Goal: Transaction & Acquisition: Obtain resource

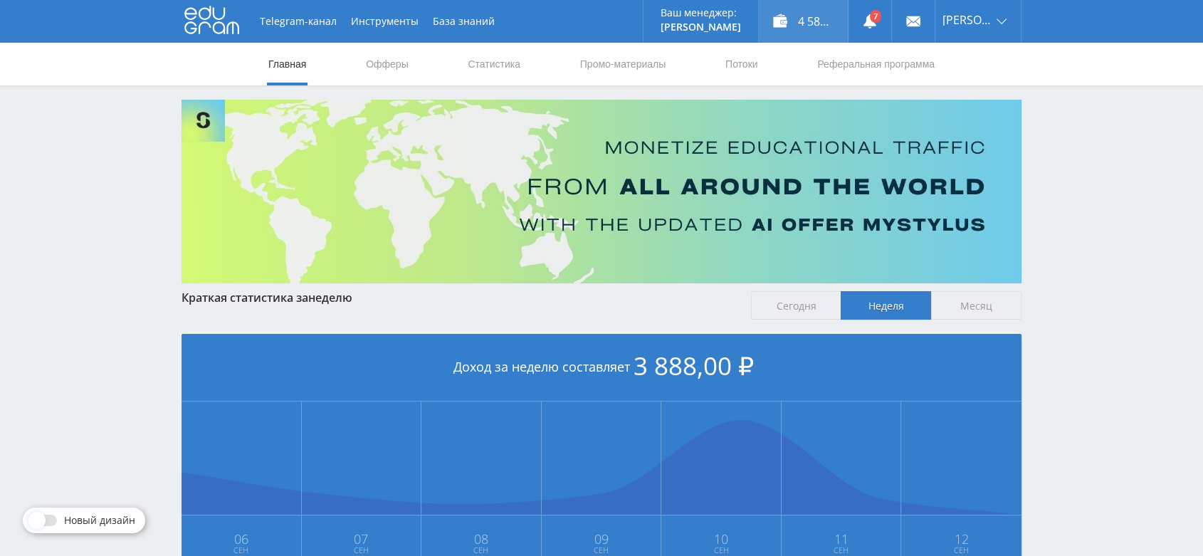
click at [815, 26] on div "4 588,00 ₽" at bounding box center [803, 21] width 89 height 43
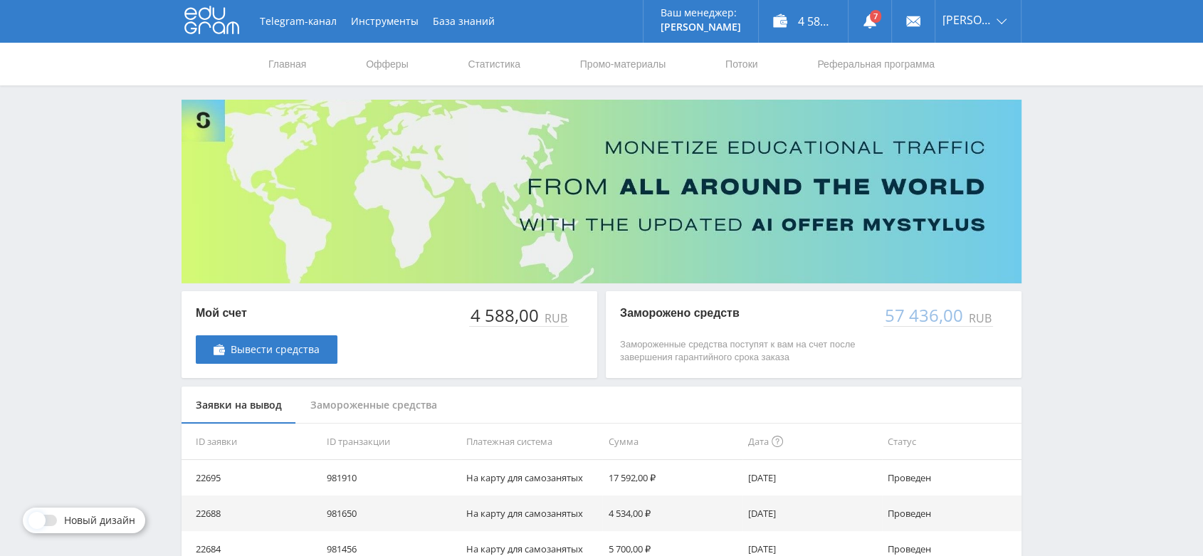
scroll to position [158, 0]
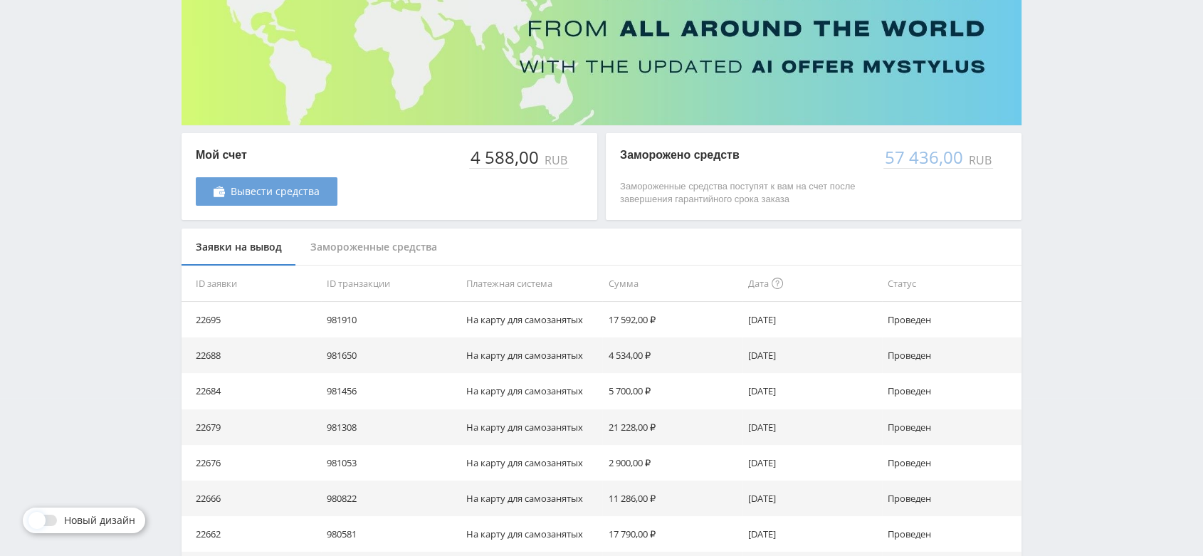
click at [310, 192] on span "Вывести средства" at bounding box center [275, 191] width 89 height 11
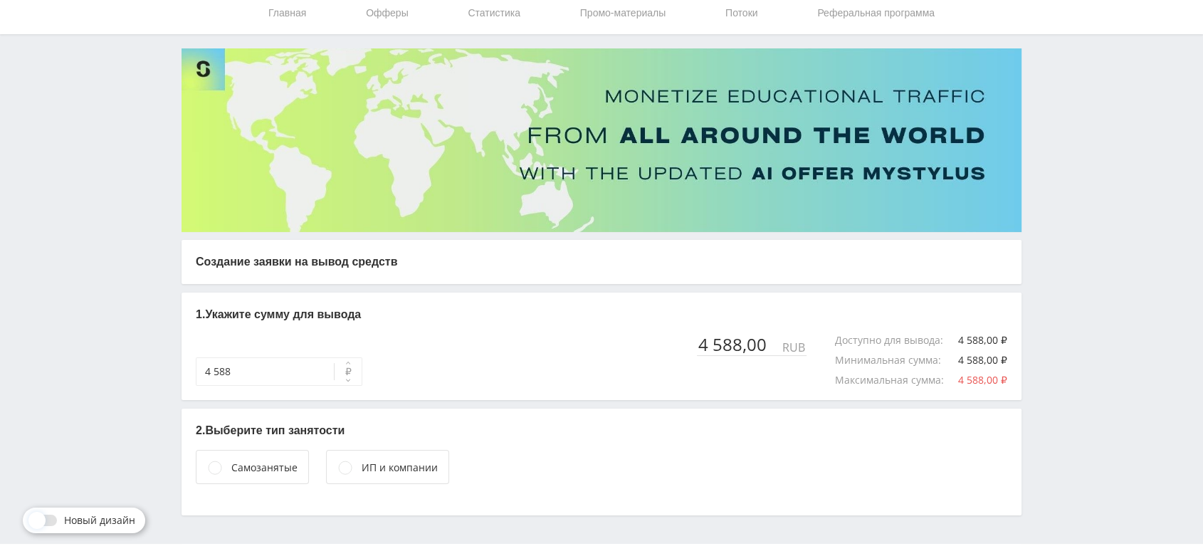
scroll to position [81, 0]
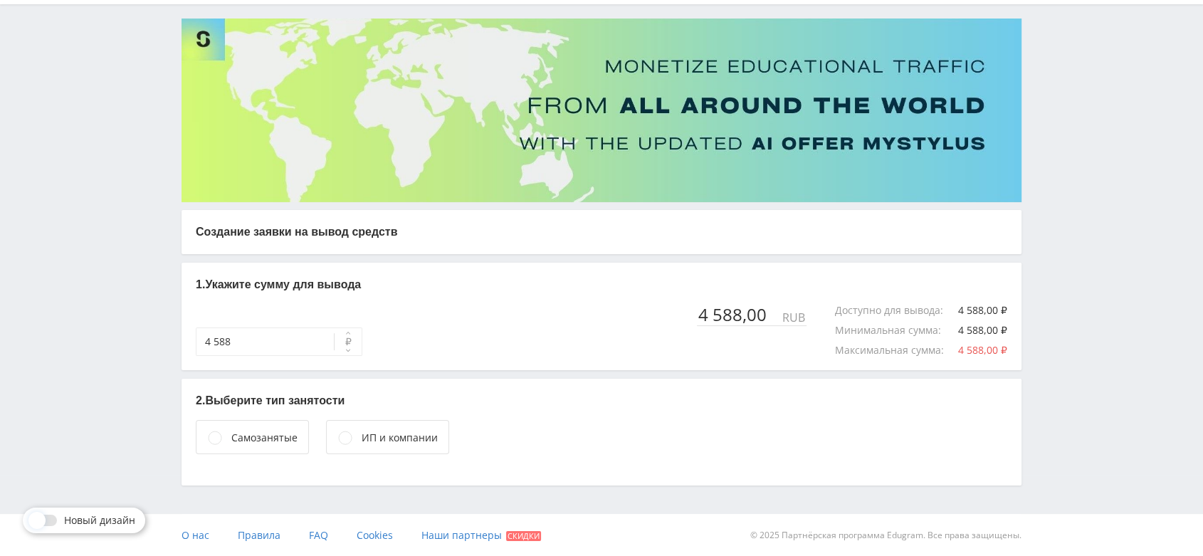
click at [265, 437] on div "Самозанятые" at bounding box center [264, 438] width 66 height 16
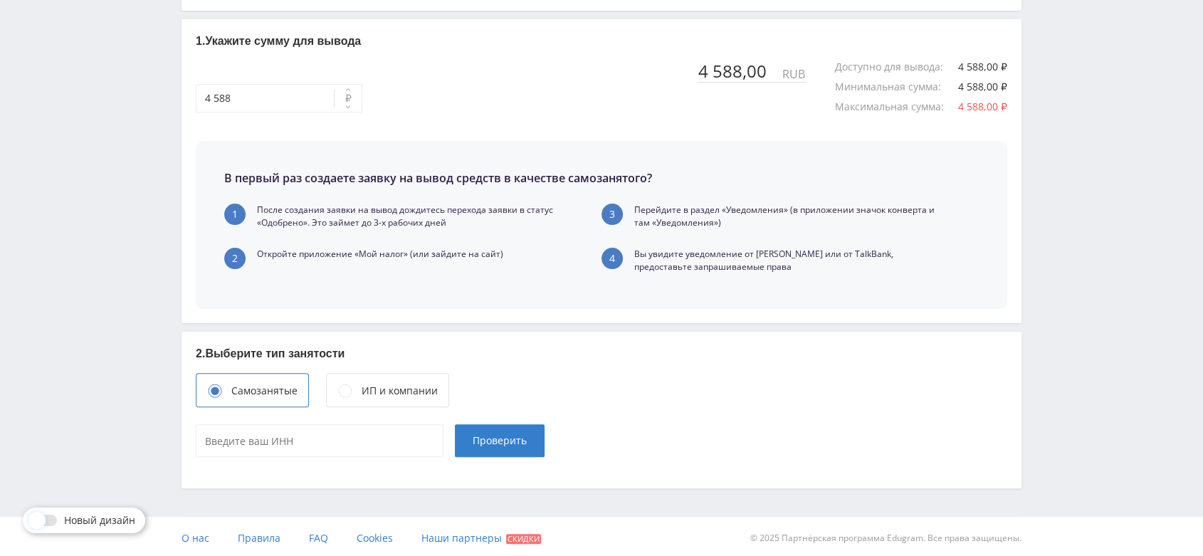
scroll to position [327, 0]
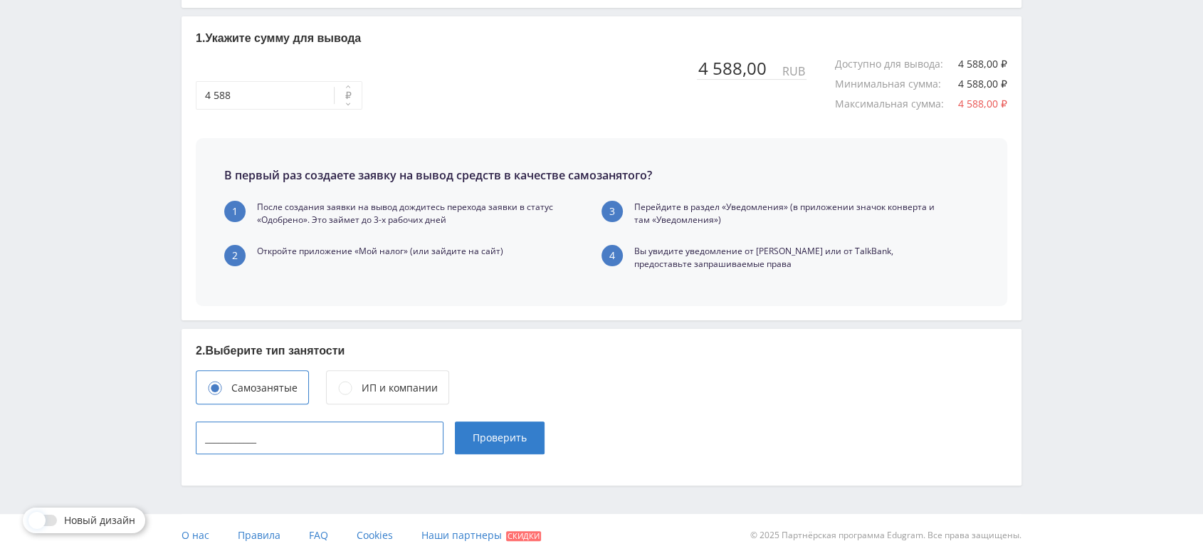
click at [354, 446] on input "____________" at bounding box center [320, 437] width 248 height 33
type input "165715342443"
click at [520, 440] on span "Проверить" at bounding box center [500, 437] width 54 height 11
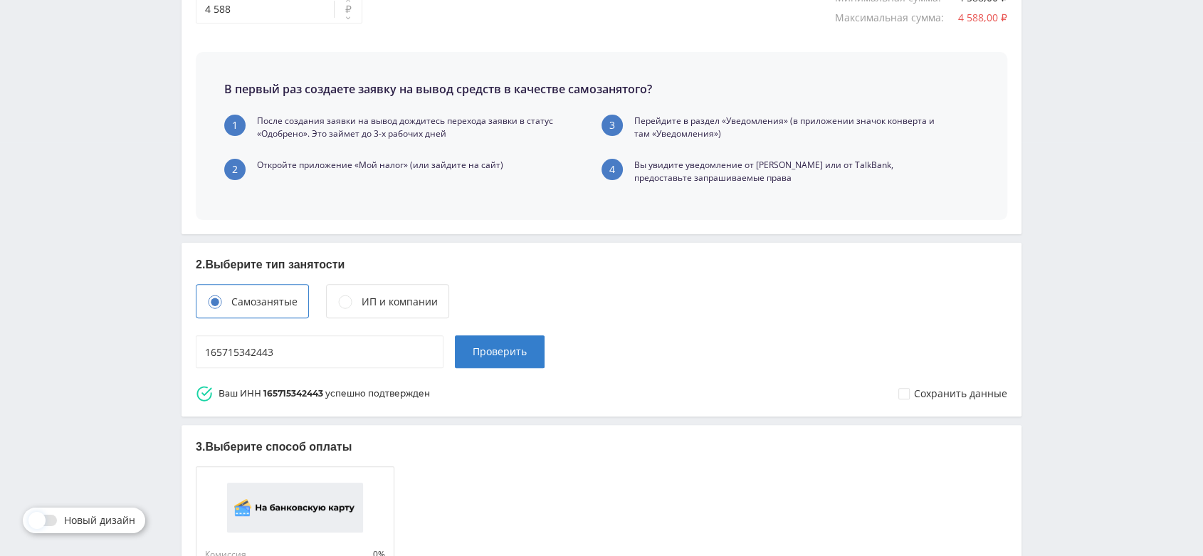
scroll to position [593, 0]
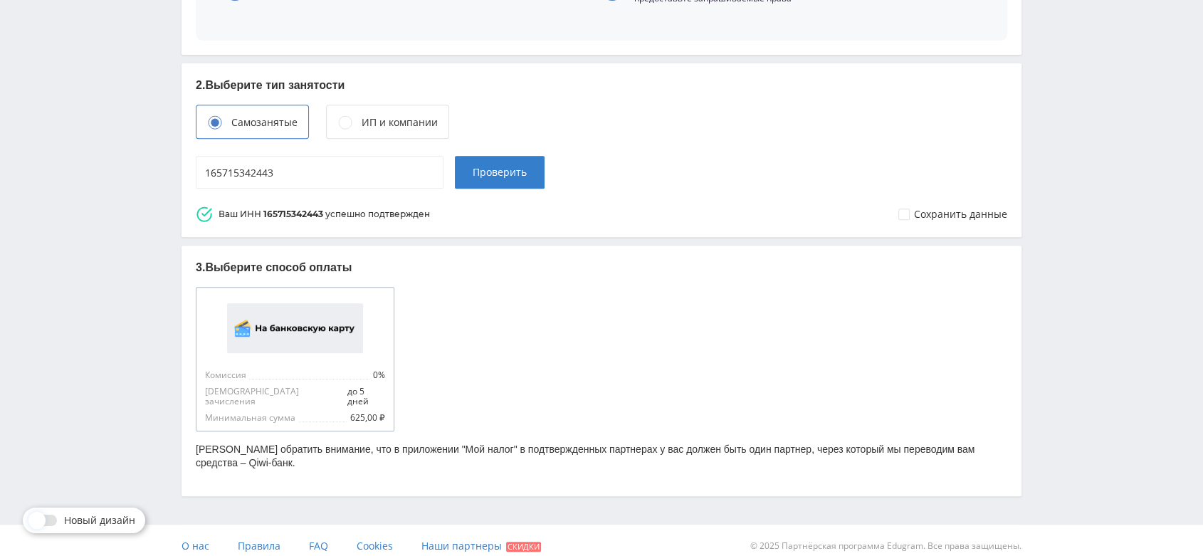
click at [297, 352] on img at bounding box center [295, 328] width 136 height 50
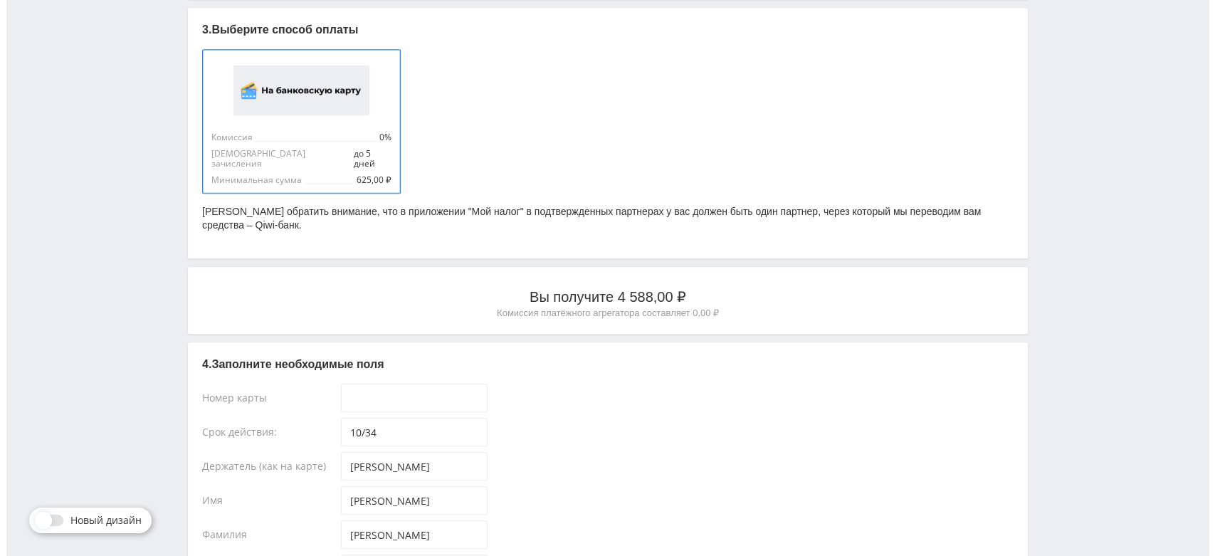
scroll to position [981, 0]
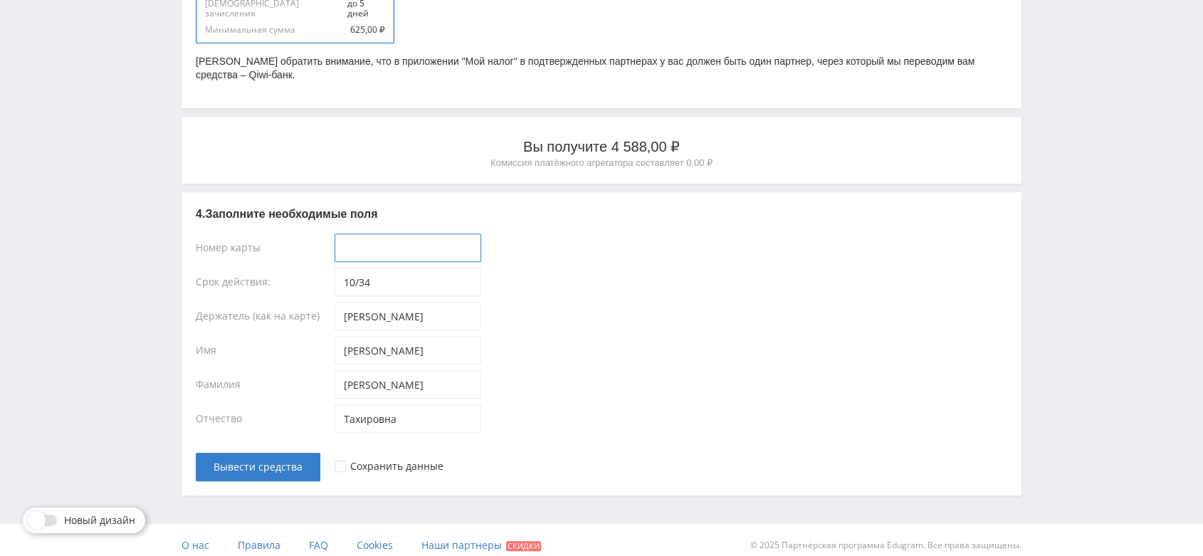
type input "____-____-____-____"
click at [446, 245] on input "____-____-____-____" at bounding box center [408, 247] width 147 height 28
paste input "2200-7013-9807-7336"
type input "2200-7013-9807-7336"
click at [339, 465] on icon at bounding box center [341, 466] width 4 height 3
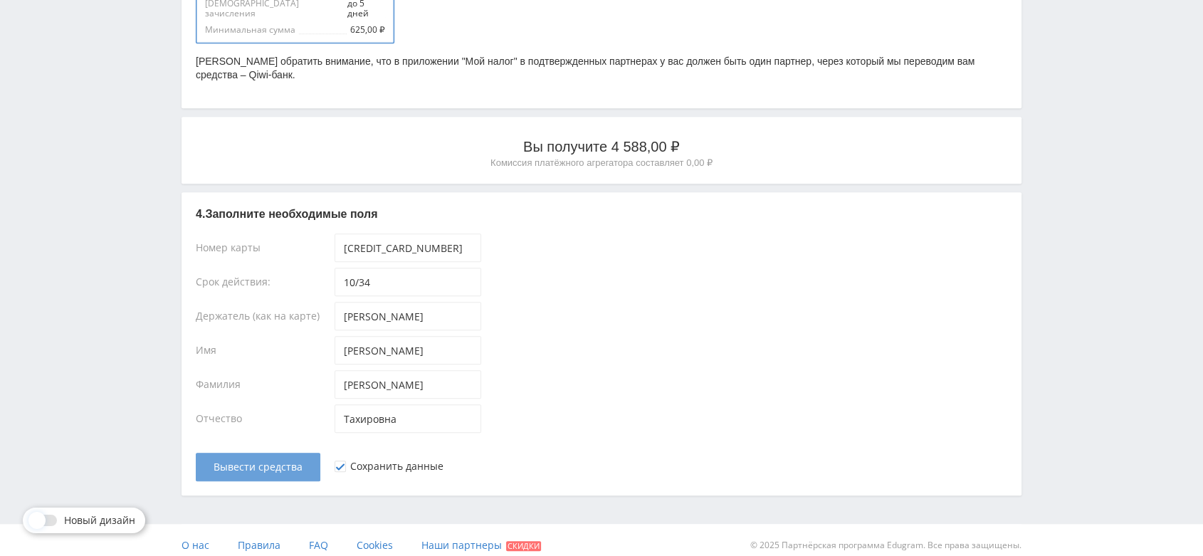
click at [290, 461] on span "Вывести средства" at bounding box center [258, 466] width 89 height 11
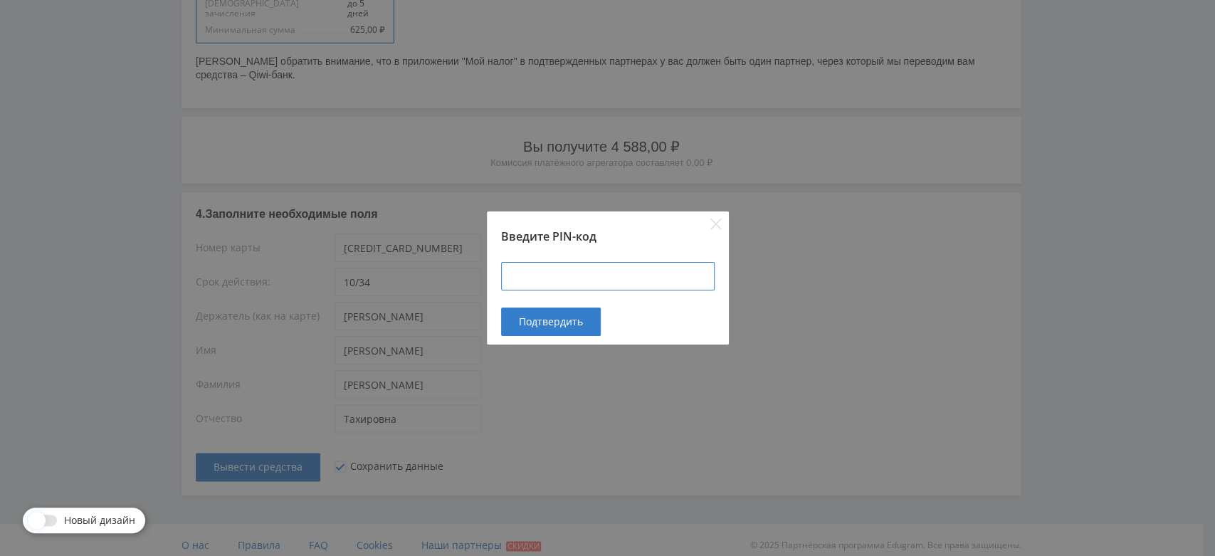
click at [678, 283] on input at bounding box center [608, 276] width 214 height 28
paste input "424900"
type input "424900"
click at [560, 324] on span "Подтвердить" at bounding box center [551, 321] width 64 height 11
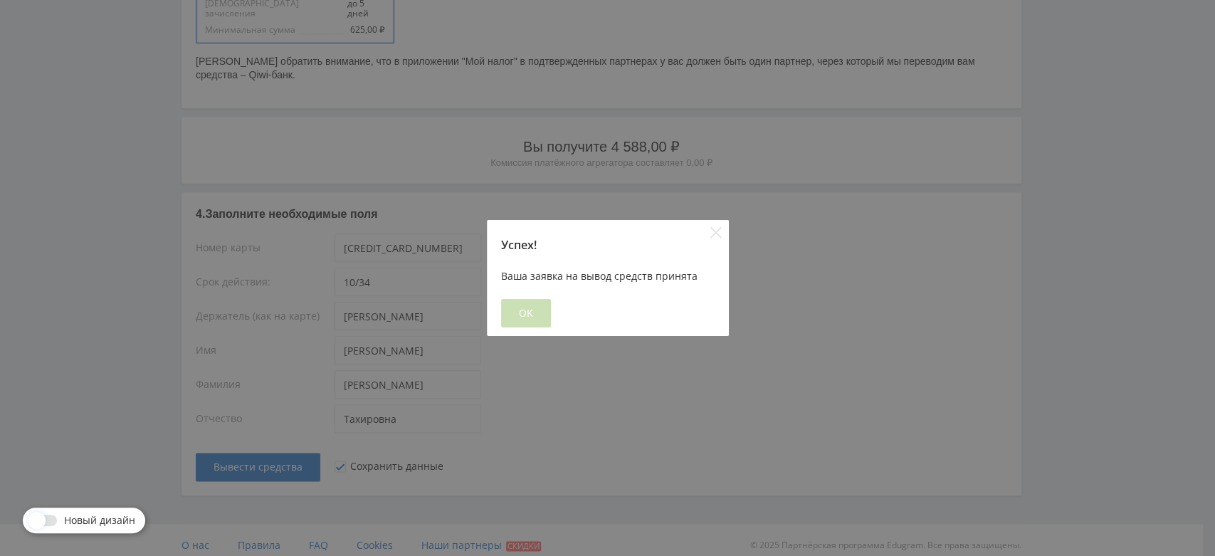
click at [515, 316] on button "OK" at bounding box center [526, 313] width 50 height 28
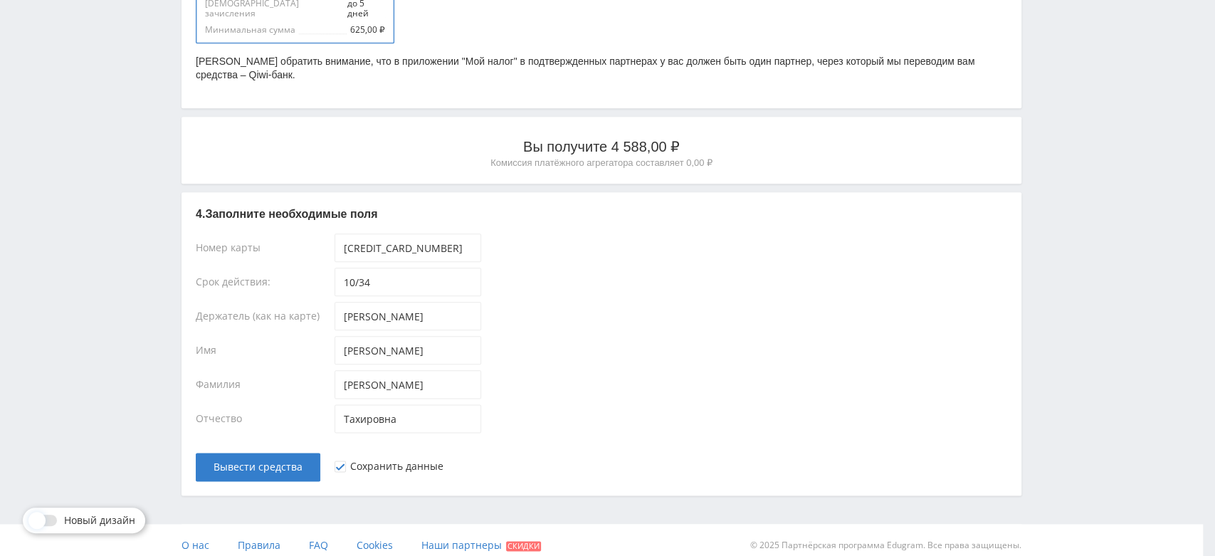
scroll to position [0, 0]
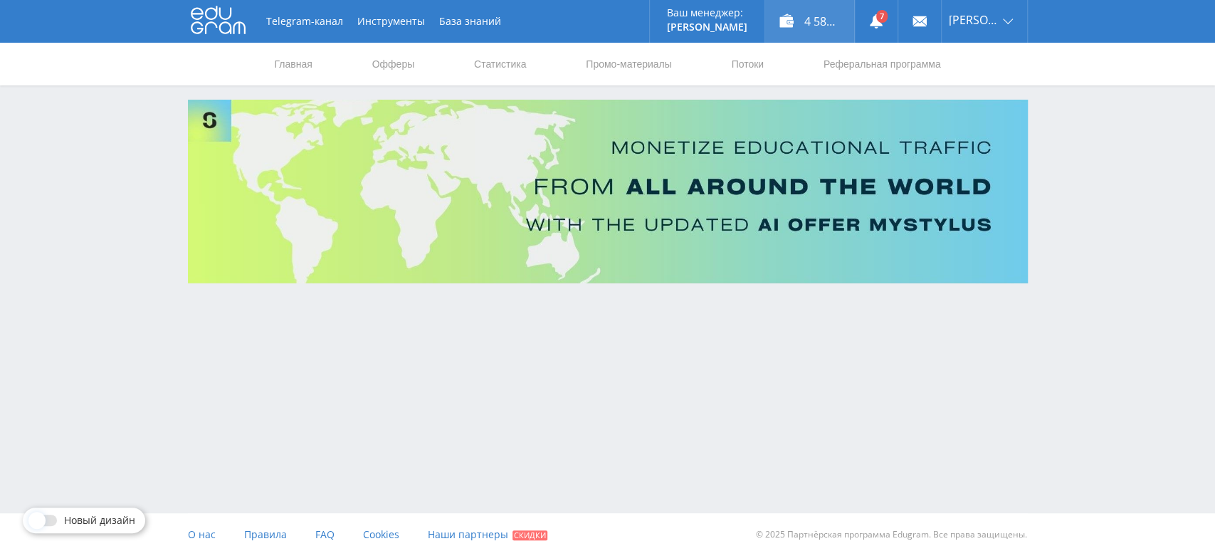
click at [819, 21] on div "4 588,00 ₽" at bounding box center [809, 21] width 89 height 43
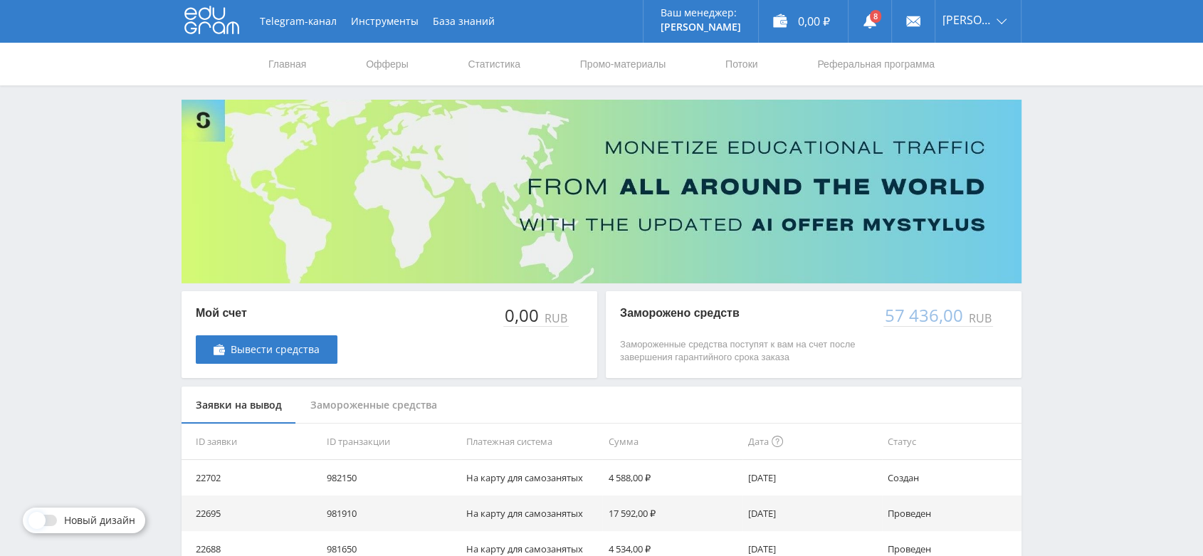
scroll to position [158, 0]
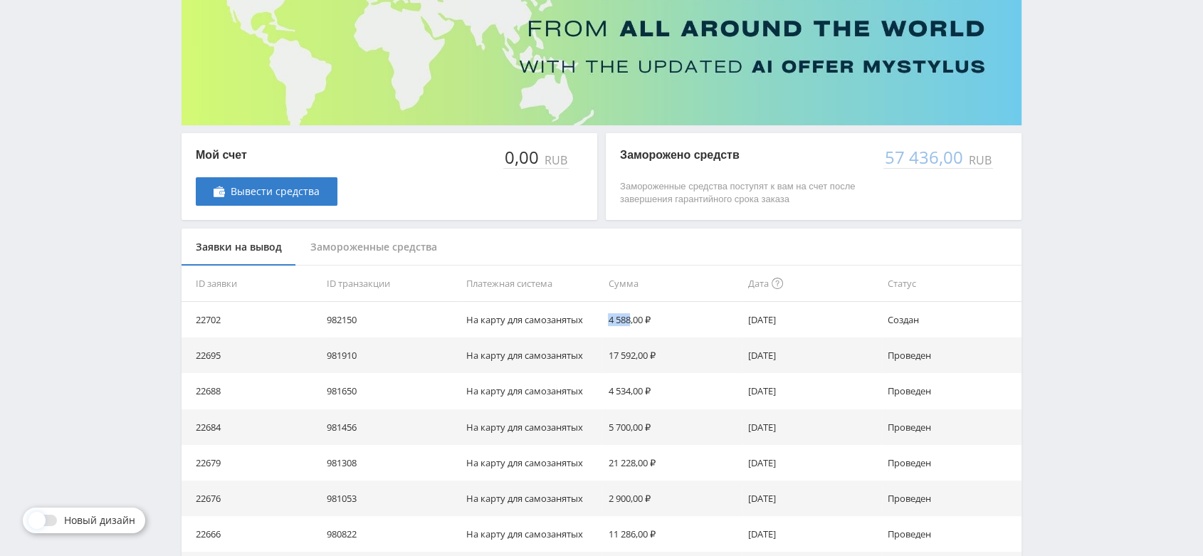
drag, startPoint x: 610, startPoint y: 322, endPoint x: 632, endPoint y: 322, distance: 22.1
click at [632, 322] on td "4 588,00 ₽" at bounding box center [672, 320] width 140 height 36
copy td "4 588"
click at [1093, 335] on div "Telegram-канал Инструменты База знаний Ваш менеджер: Valeria Valeria Online @va…" at bounding box center [601, 303] width 1203 height 923
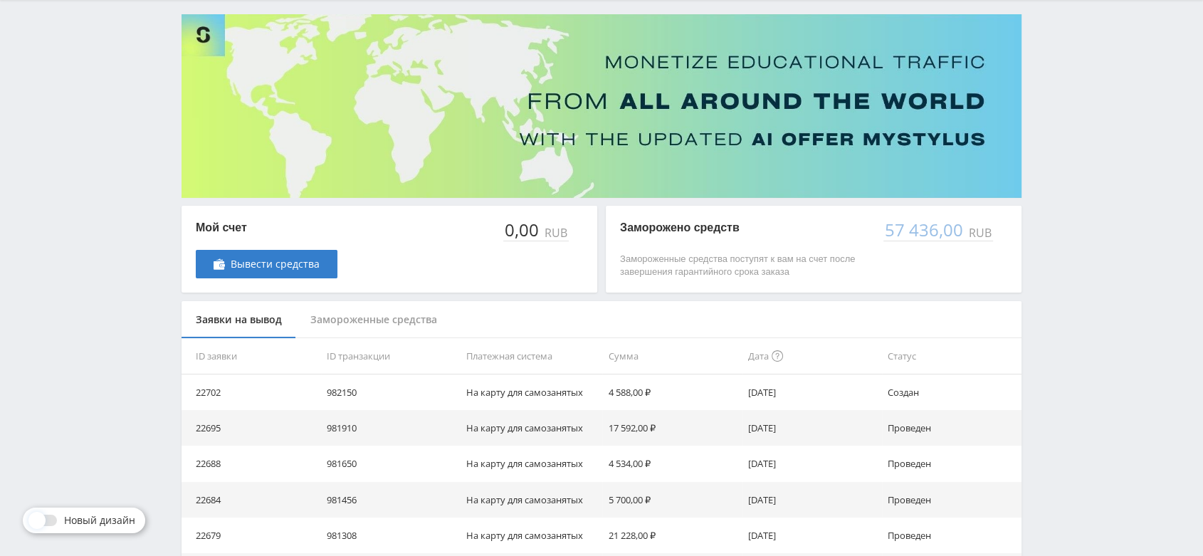
scroll to position [0, 0]
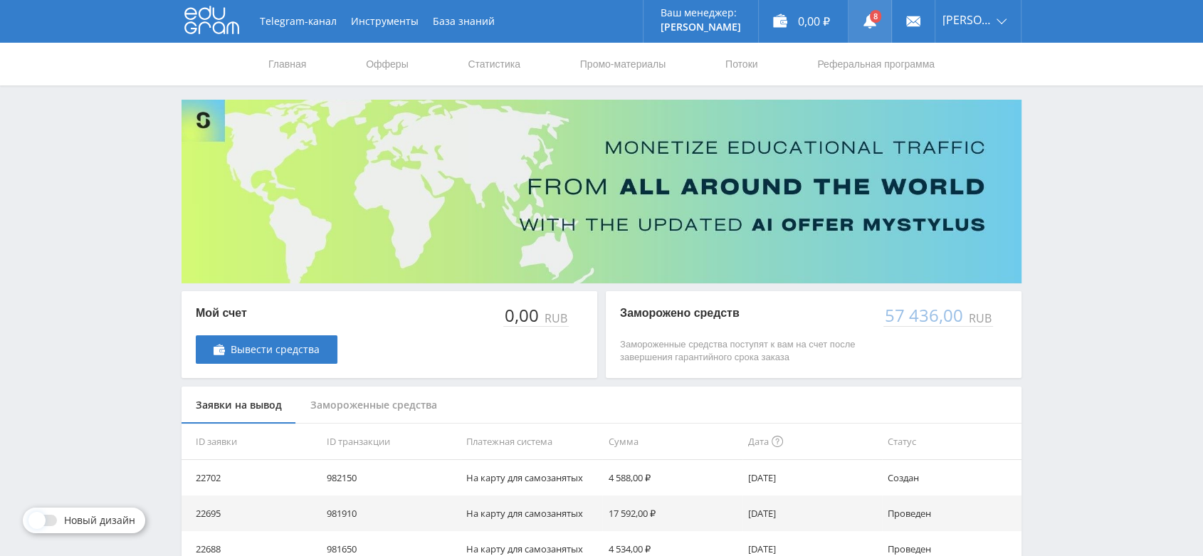
click at [871, 19] on link at bounding box center [870, 21] width 43 height 43
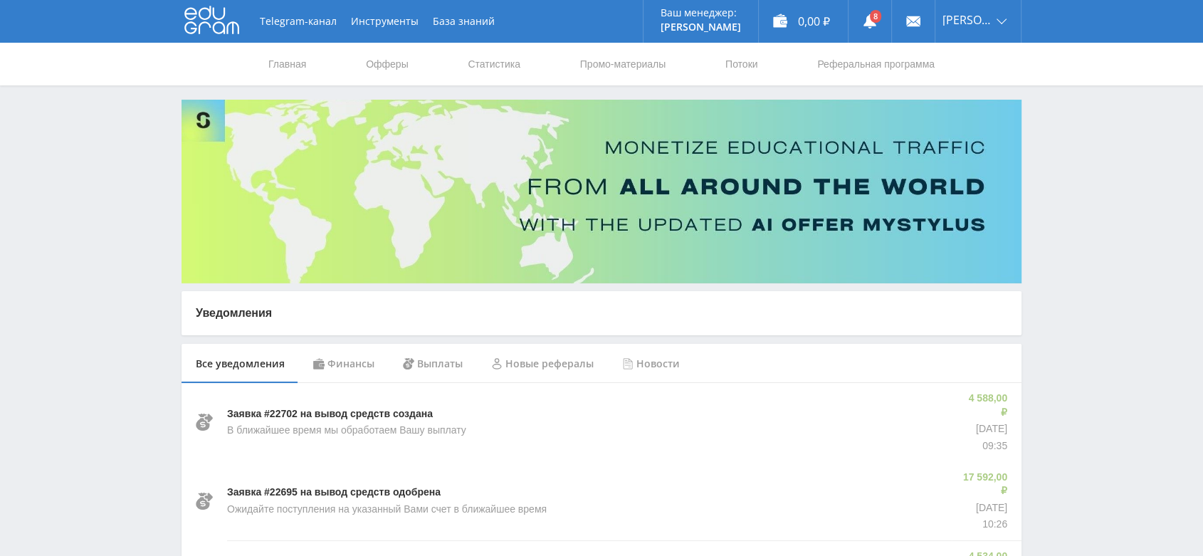
click at [877, 22] on icon at bounding box center [870, 21] width 14 height 14
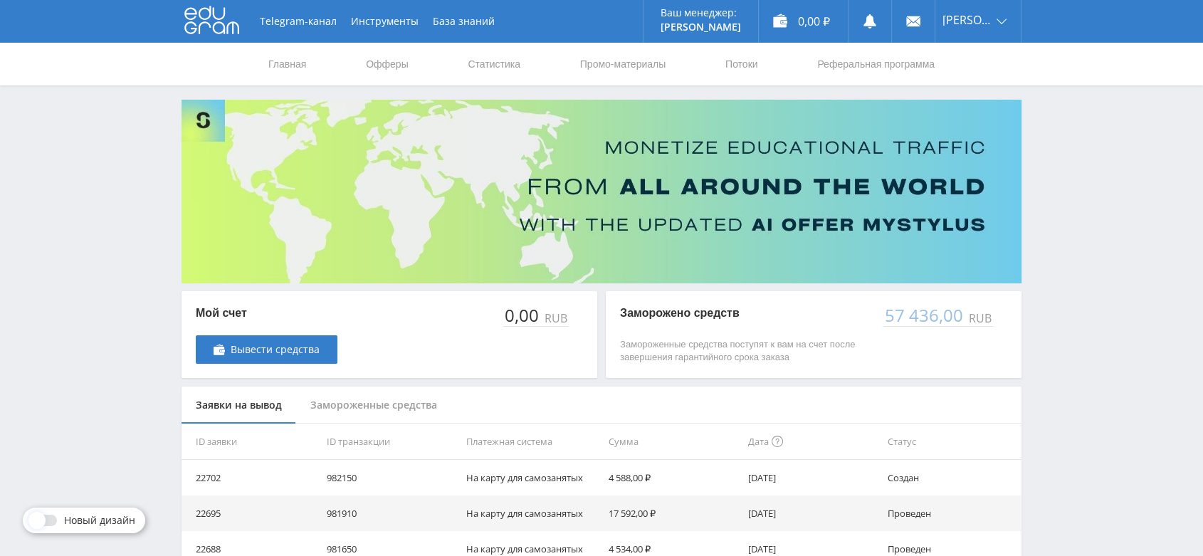
click at [400, 401] on div "Замороженные средства" at bounding box center [373, 406] width 155 height 38
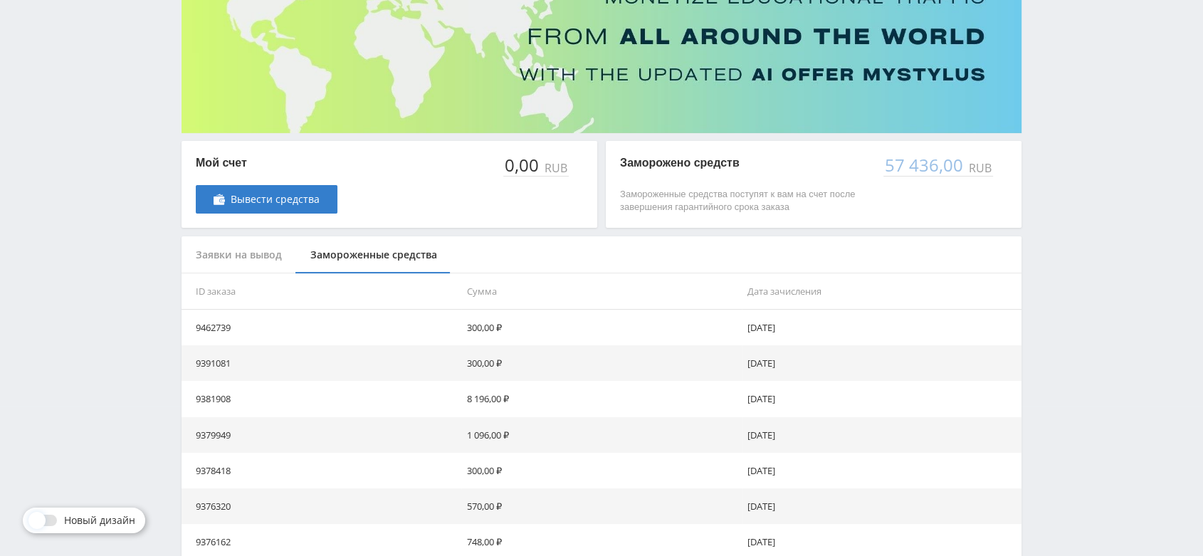
scroll to position [366, 0]
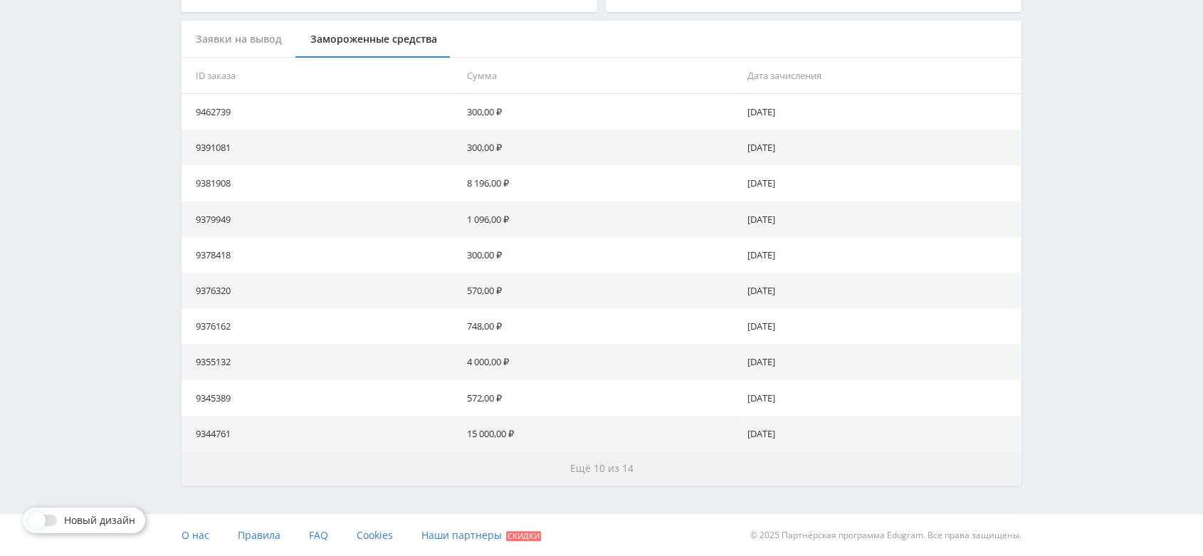
click at [602, 466] on span "Ещё 10 из 14" at bounding box center [601, 468] width 63 height 14
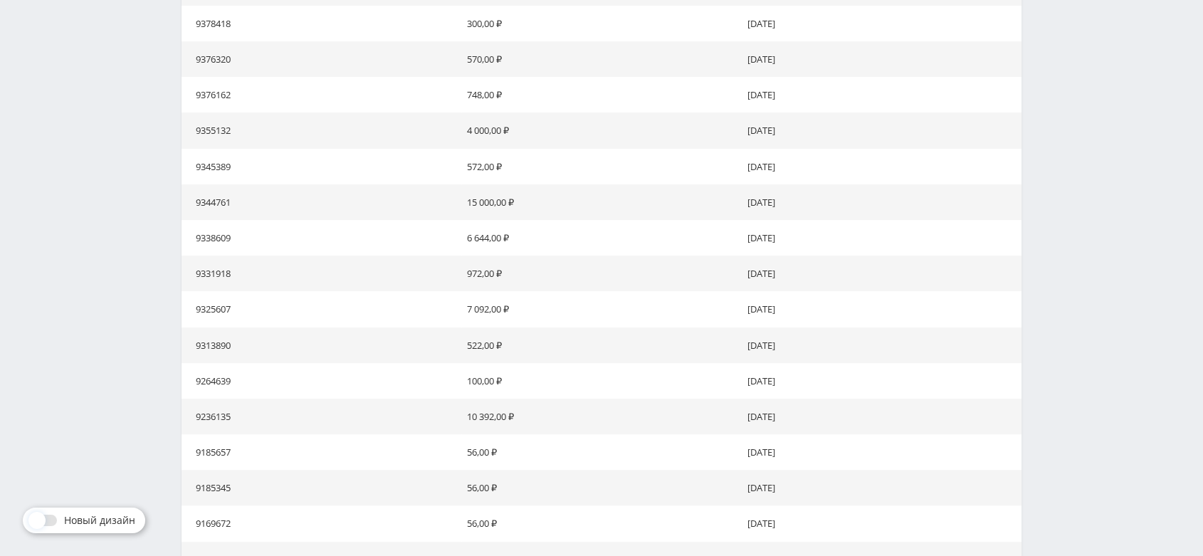
scroll to position [723, 0]
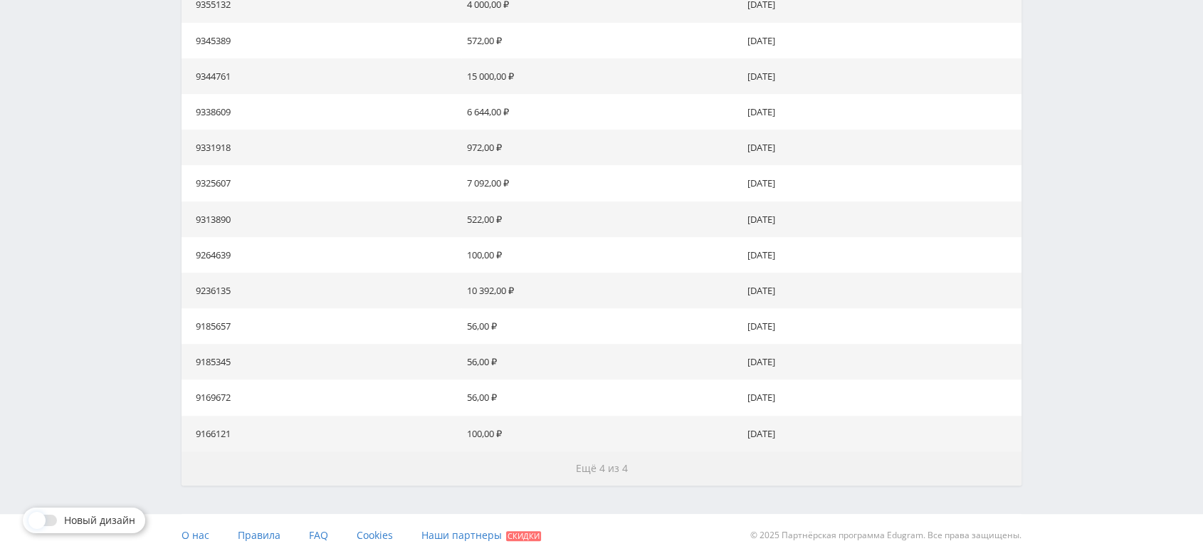
click at [611, 467] on span "Ещё 4 из 4" at bounding box center [602, 468] width 52 height 14
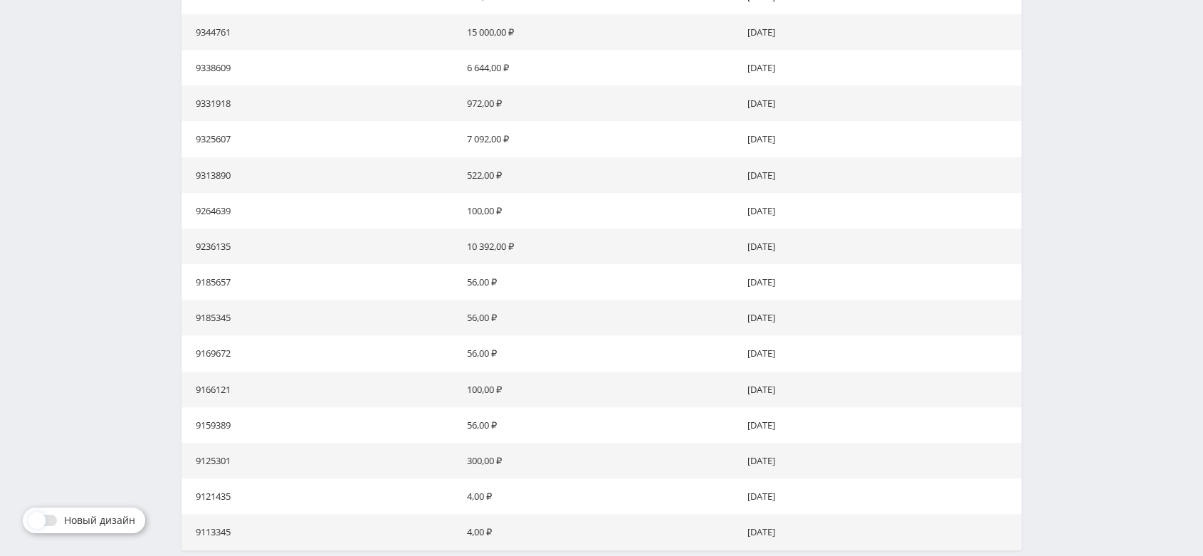
scroll to position [673, 0]
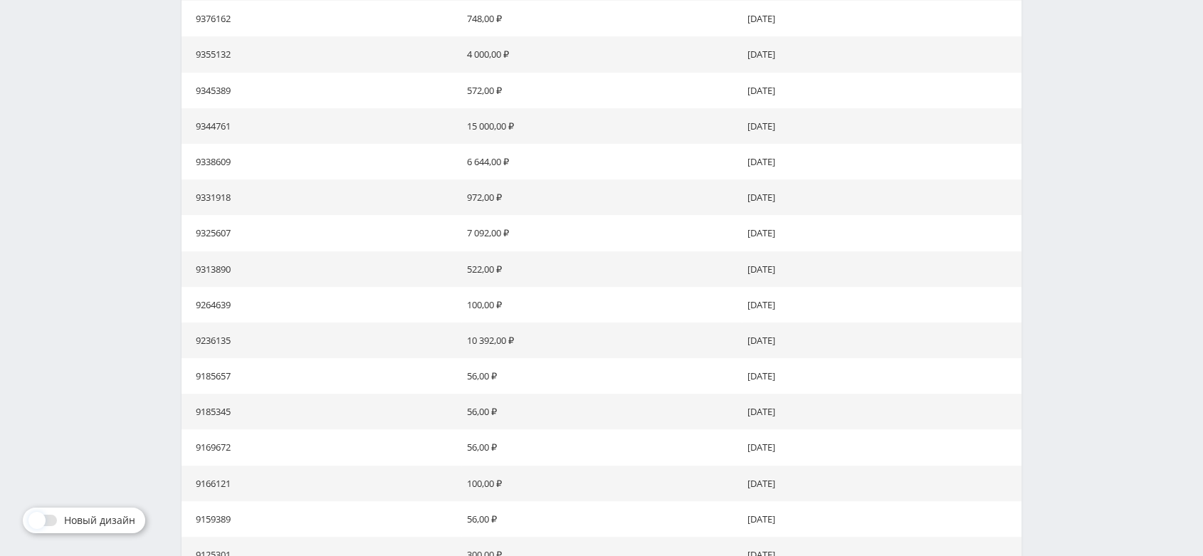
click at [638, 335] on td "10 392,00 ₽" at bounding box center [601, 340] width 280 height 36
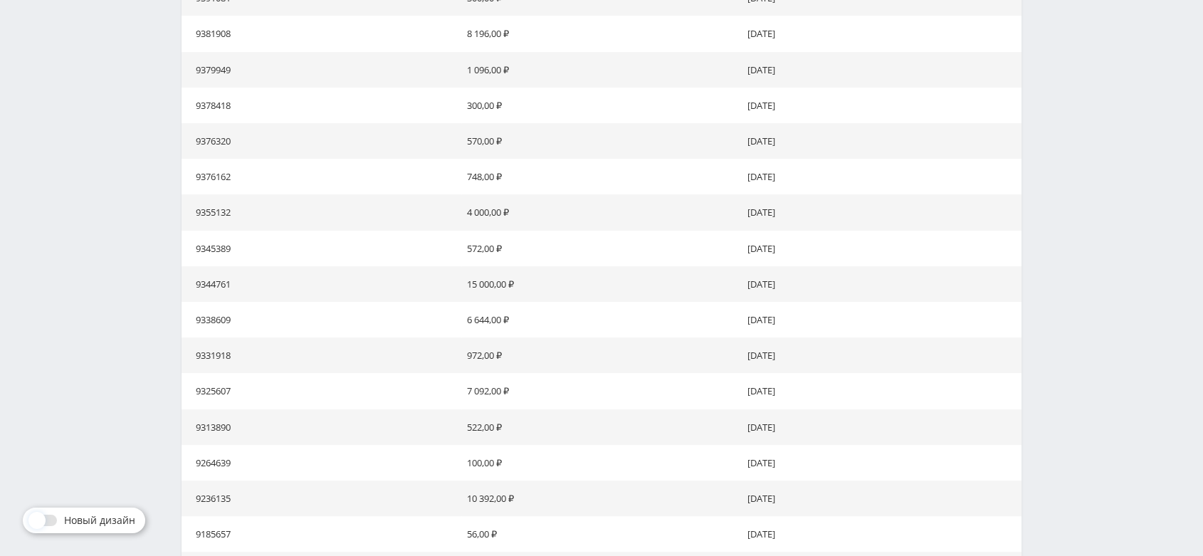
click at [640, 285] on td "15 000,00 ₽" at bounding box center [601, 284] width 280 height 36
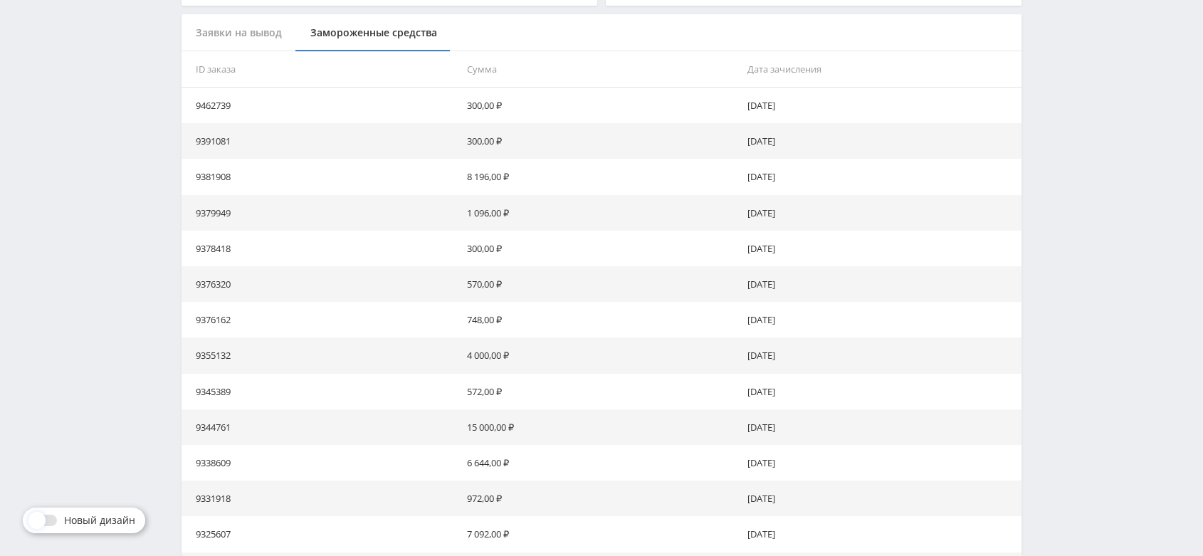
scroll to position [357, 0]
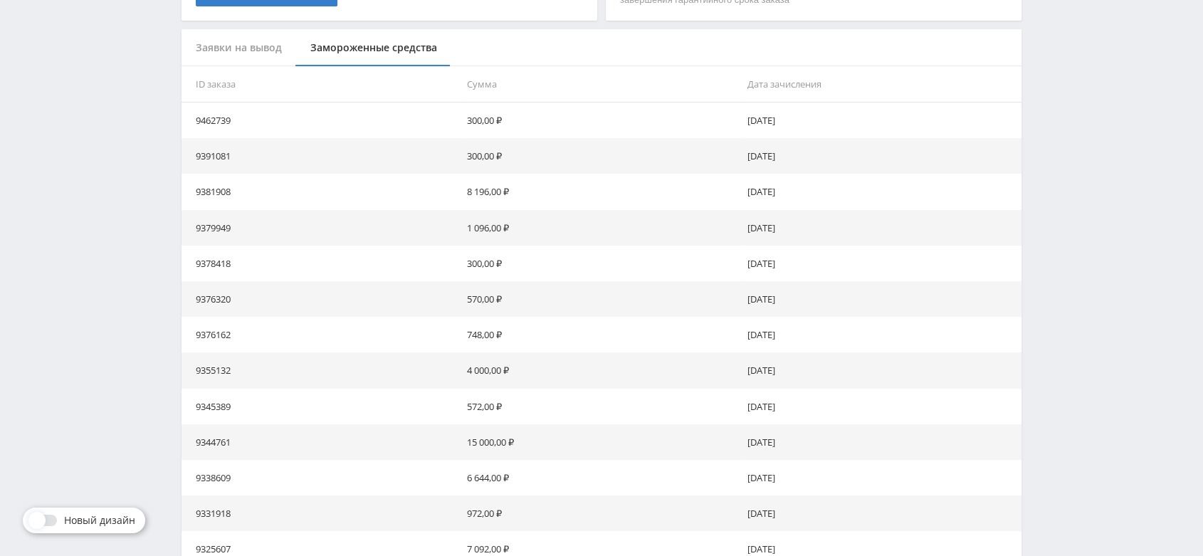
click at [621, 182] on td "8 196,00 ₽" at bounding box center [601, 192] width 280 height 36
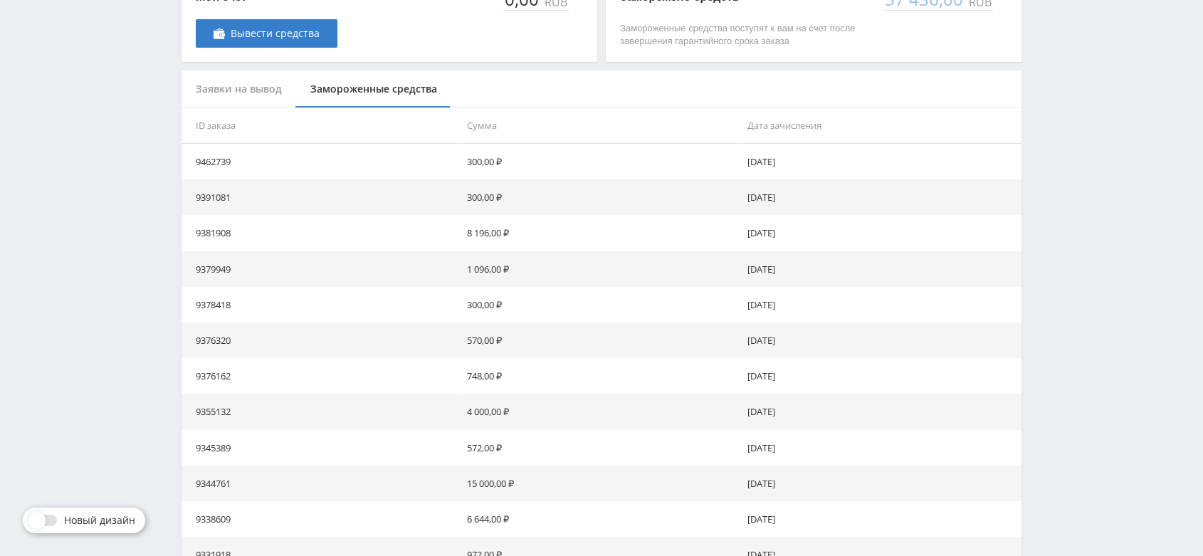
scroll to position [0, 0]
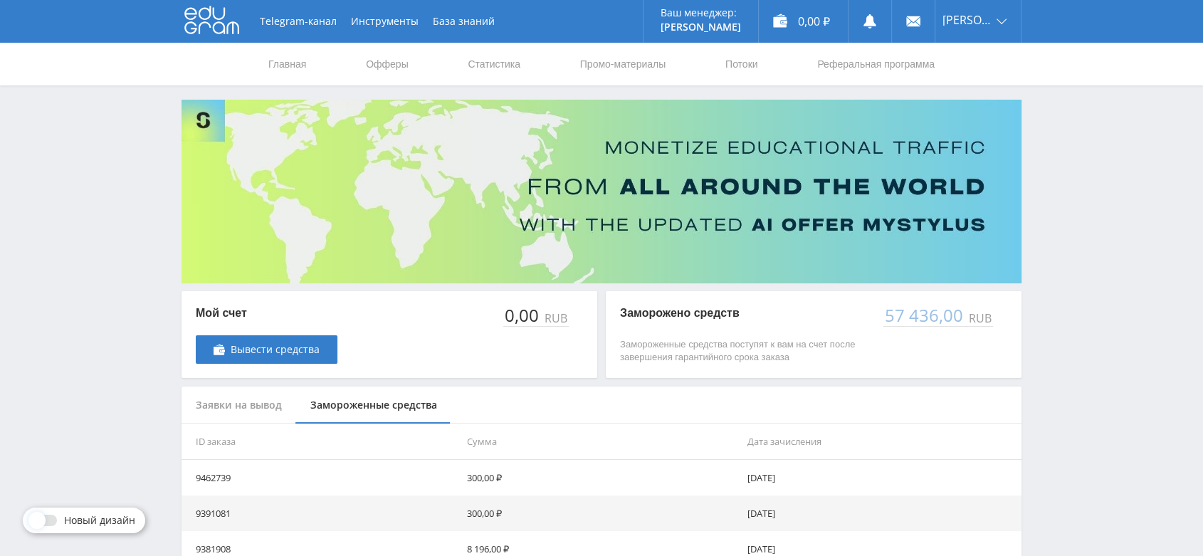
click at [211, 24] on icon at bounding box center [211, 20] width 55 height 28
